Goal: Check status: Verify the current state of an ongoing process or item

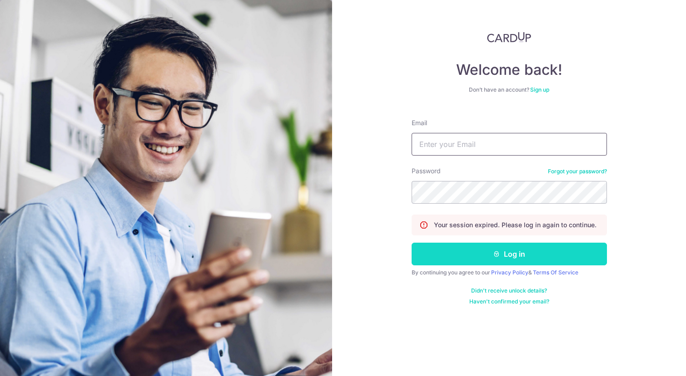
type input "[EMAIL_ADDRESS][DOMAIN_NAME]"
click at [529, 257] on button "Log in" at bounding box center [508, 254] width 195 height 23
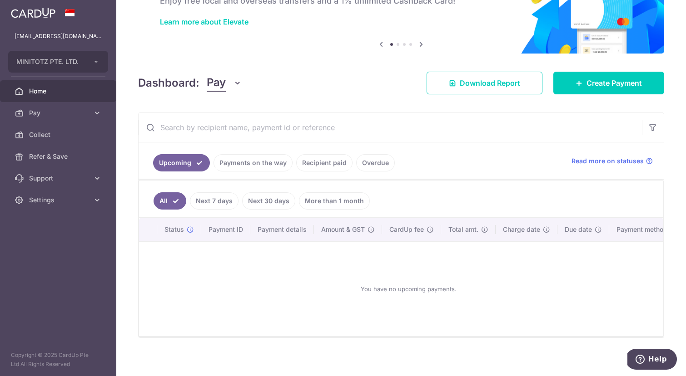
scroll to position [72, 0]
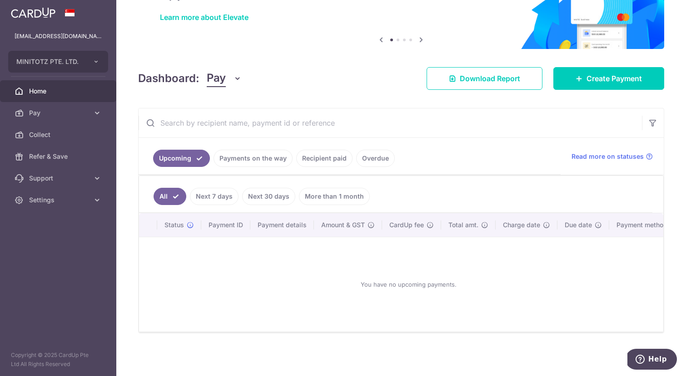
click at [267, 156] on link "Payments on the way" at bounding box center [252, 158] width 79 height 17
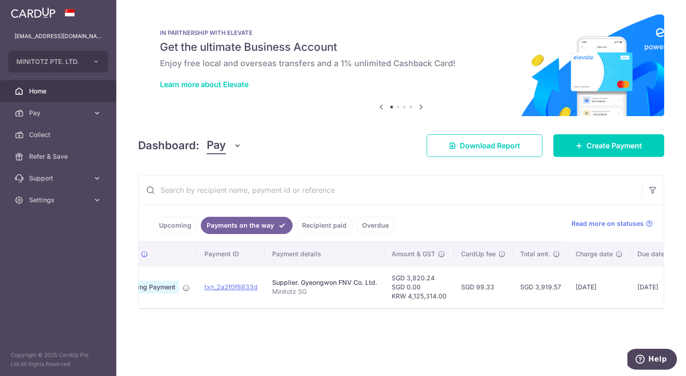
scroll to position [0, 0]
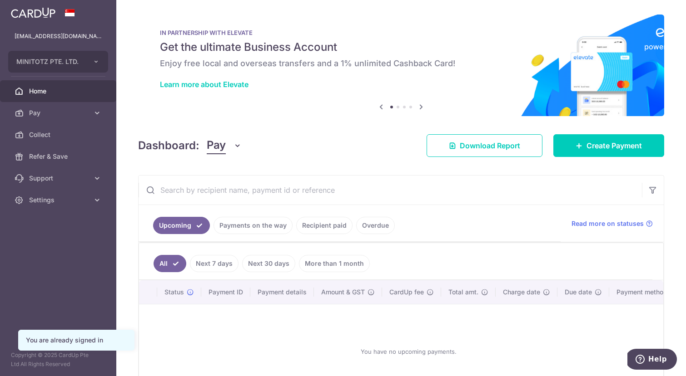
click at [257, 229] on link "Payments on the way" at bounding box center [252, 225] width 79 height 17
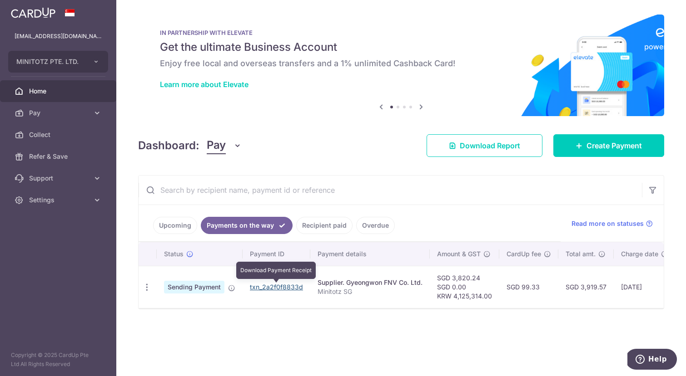
click at [289, 286] on link "txn_2a2f0f8833d" at bounding box center [276, 287] width 53 height 8
